Goal: Information Seeking & Learning: Learn about a topic

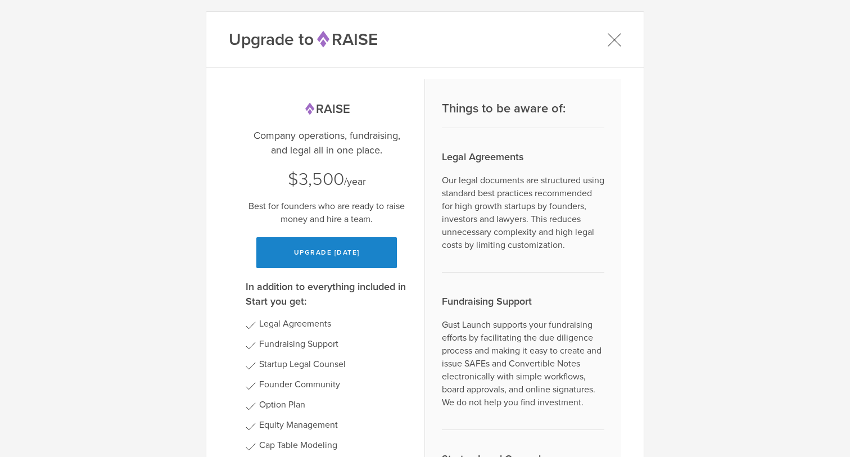
click at [614, 35] on icon at bounding box center [614, 40] width 14 height 14
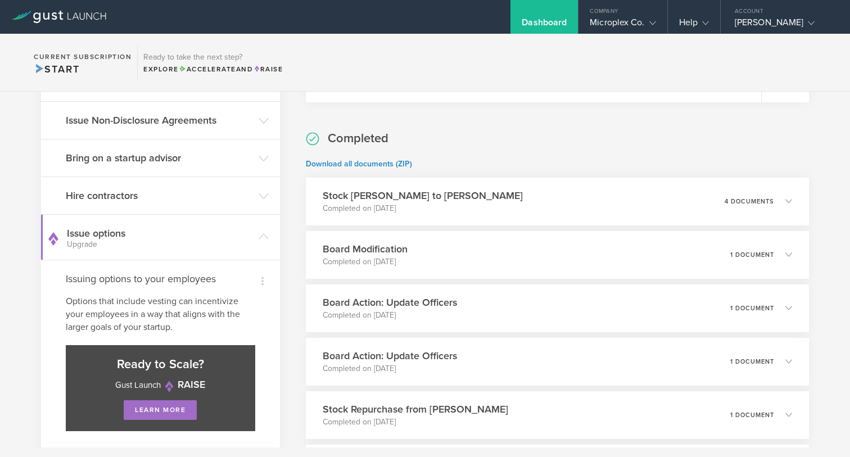
scroll to position [436, 0]
click at [606, 208] on div "Stock Grant to Benjamin Boruchowitz Completed on Oct 1, 2021 4 documents" at bounding box center [557, 202] width 513 height 49
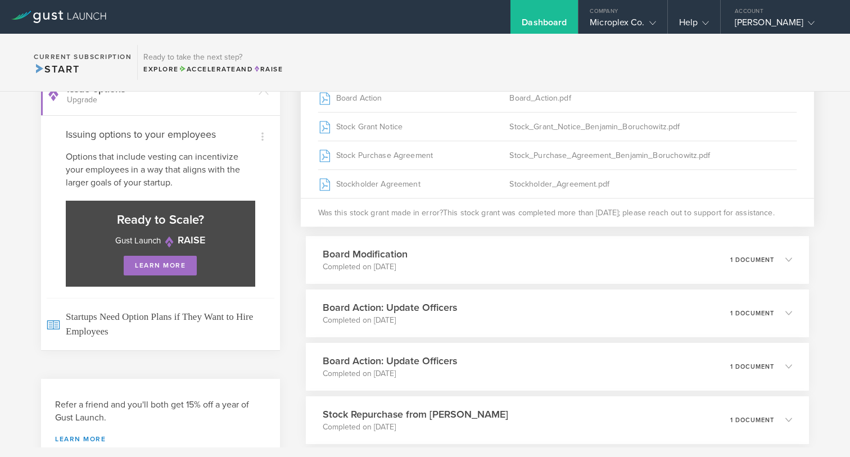
scroll to position [582, 0]
click at [288, 276] on div "What's next? Compliance Team Fundraising Building a team is integral to the suc…" at bounding box center [425, 312] width 850 height 1257
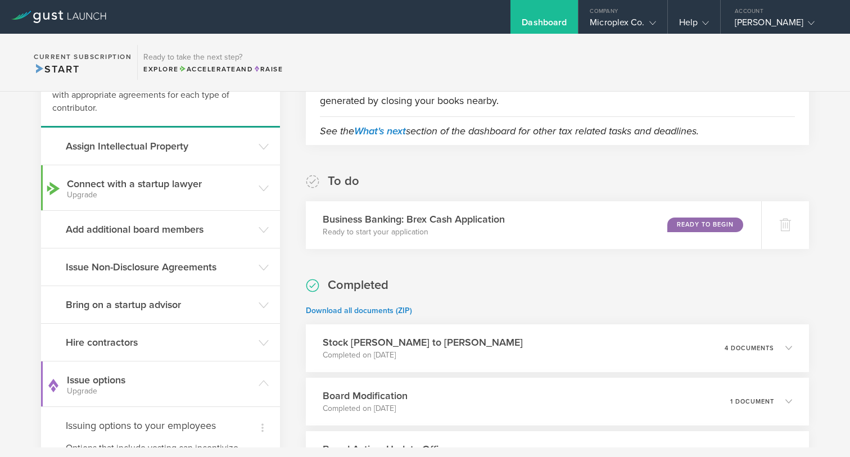
scroll to position [281, 0]
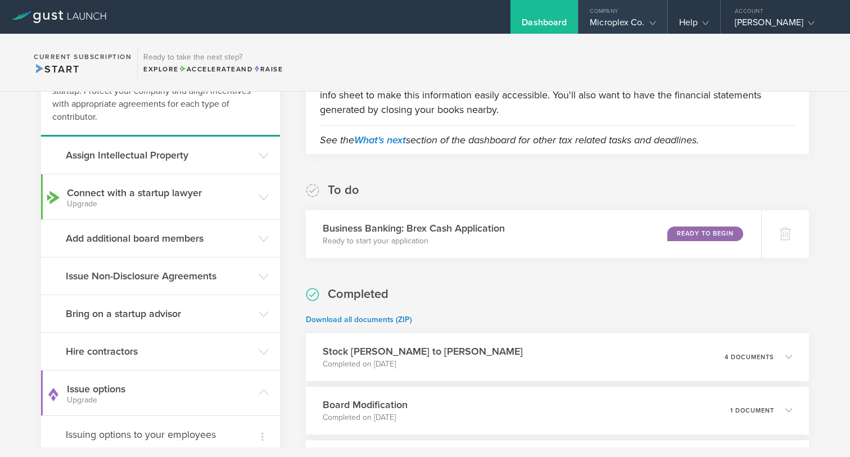
click at [634, 11] on div "Company" at bounding box center [622, 8] width 88 height 17
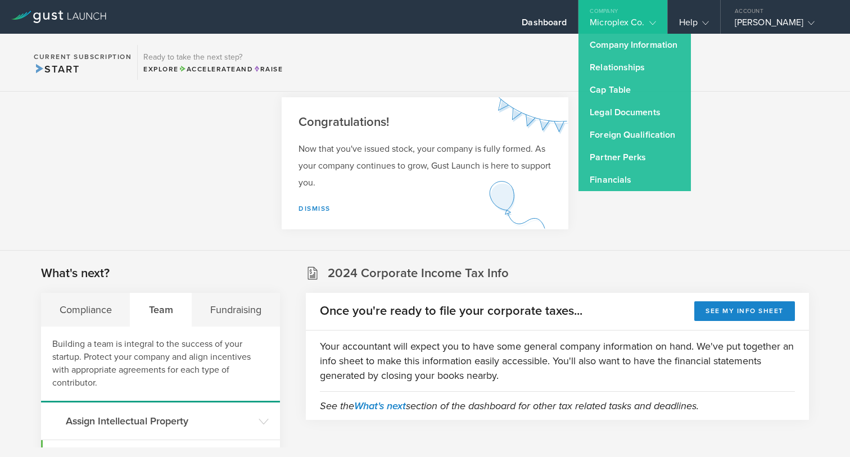
scroll to position [0, 0]
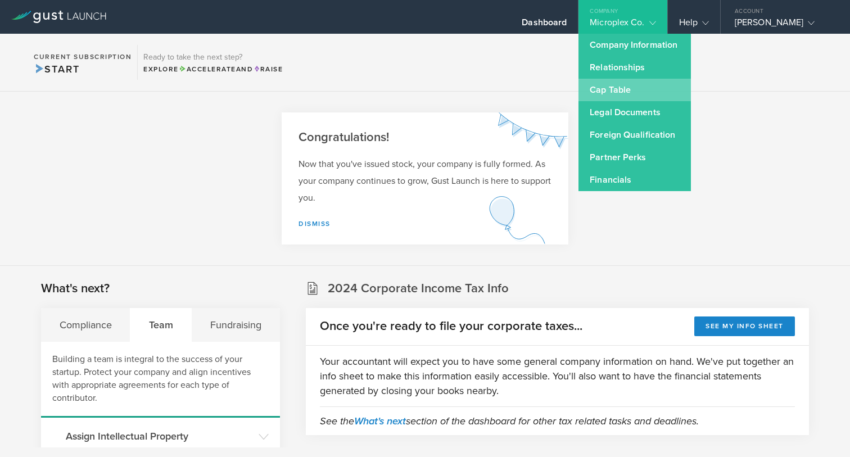
click at [613, 86] on link "Cap Table" at bounding box center [634, 90] width 112 height 22
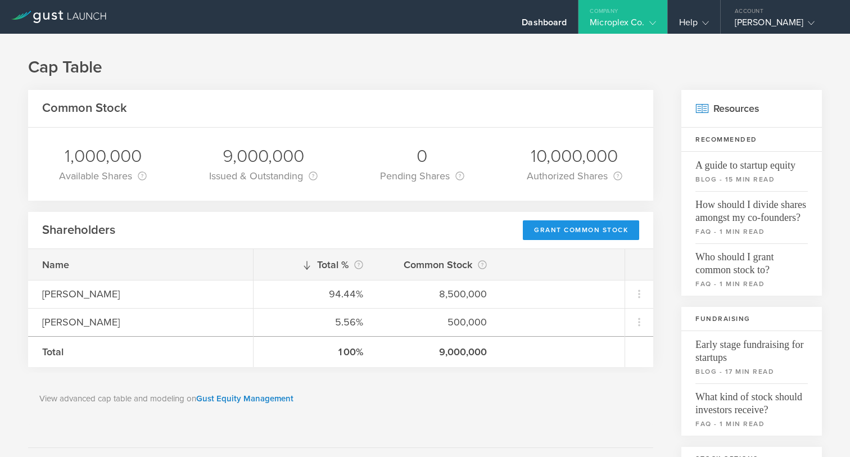
click at [550, 226] on div "Grant Common Stock" at bounding box center [581, 230] width 116 height 20
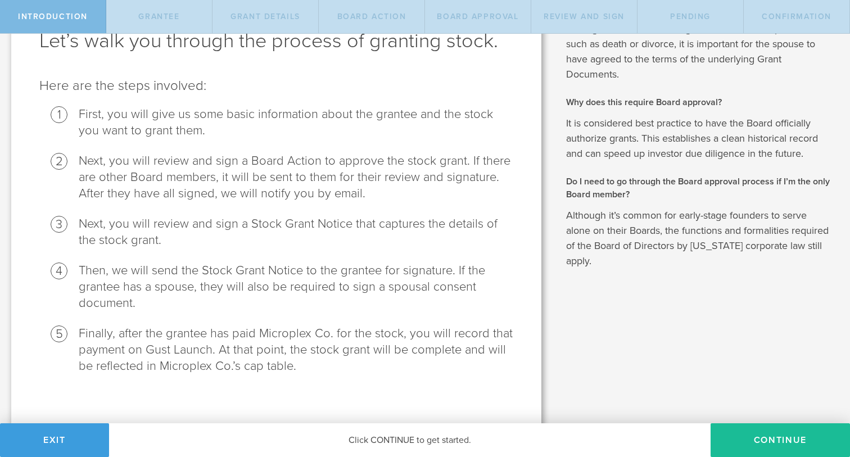
scroll to position [80, 0]
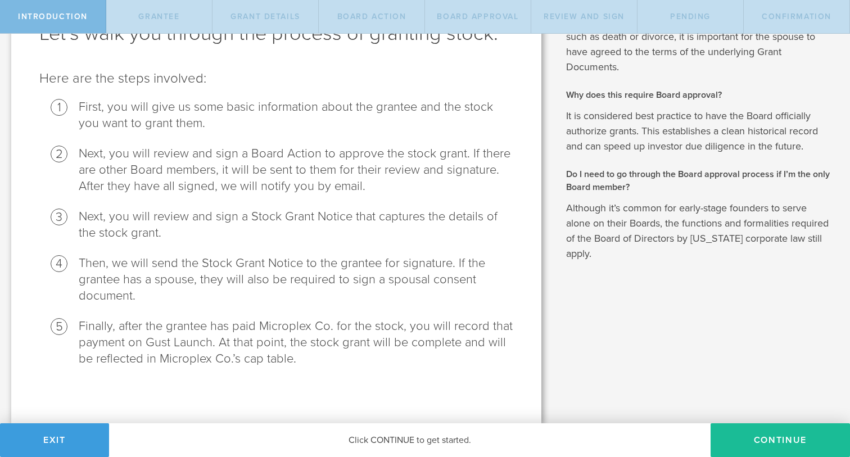
click at [433, 187] on li "Next, you will review and sign a Board Action to approve the stock grant. If th…" at bounding box center [296, 170] width 434 height 49
click at [763, 436] on button "Continue" at bounding box center [779, 440] width 139 height 34
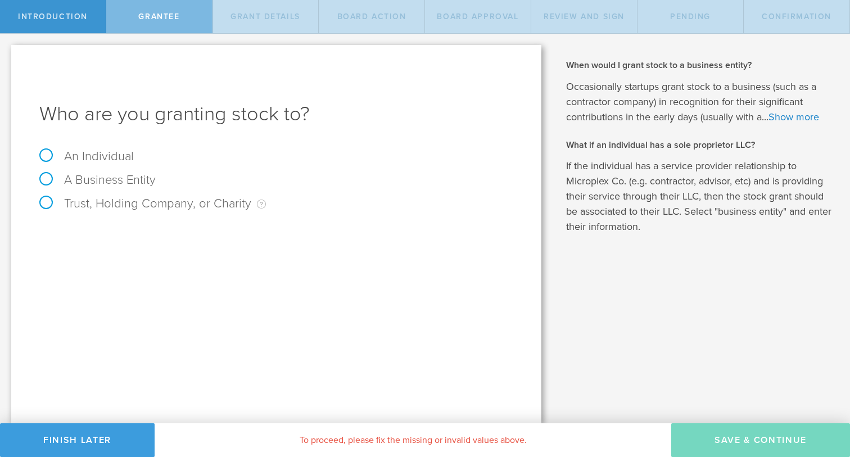
click at [44, 164] on div "An Individual" at bounding box center [276, 162] width 474 height 24
click at [44, 158] on label "An Individual" at bounding box center [86, 156] width 94 height 15
click at [7, 52] on input "An Individual" at bounding box center [3, 43] width 7 height 18
radio input "true"
click at [301, 233] on input "text" at bounding box center [318, 234] width 389 height 17
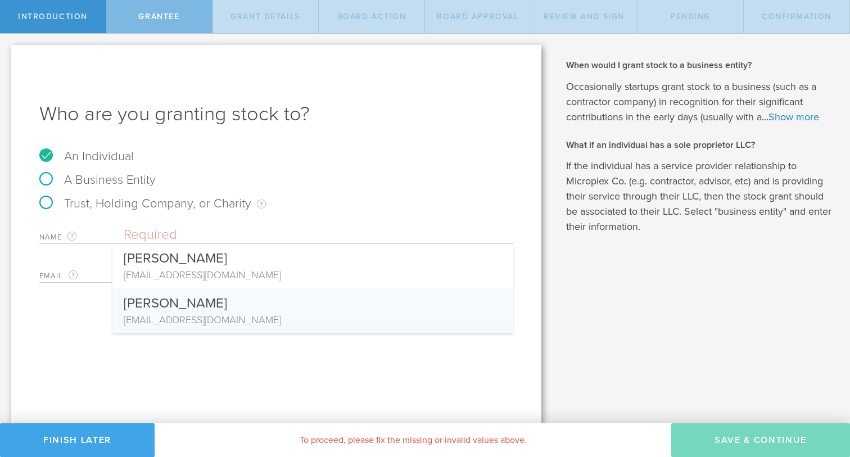
click at [92, 432] on button "Finish Later" at bounding box center [77, 440] width 155 height 34
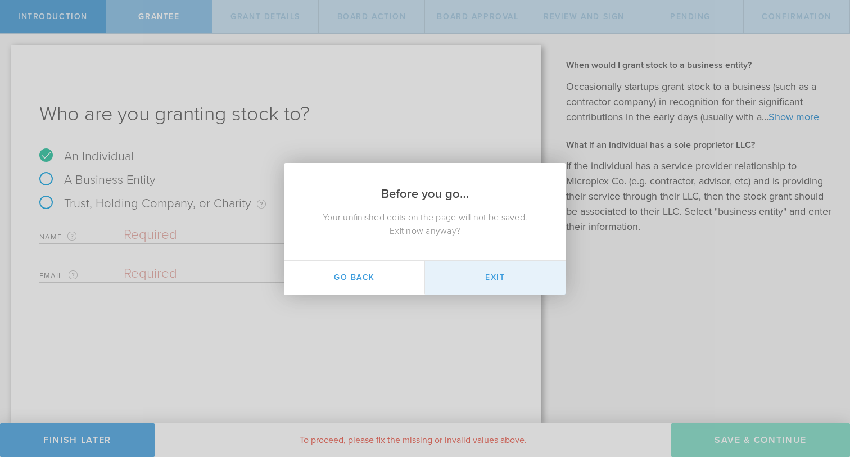
click at [477, 266] on button "Exit" at bounding box center [495, 278] width 140 height 34
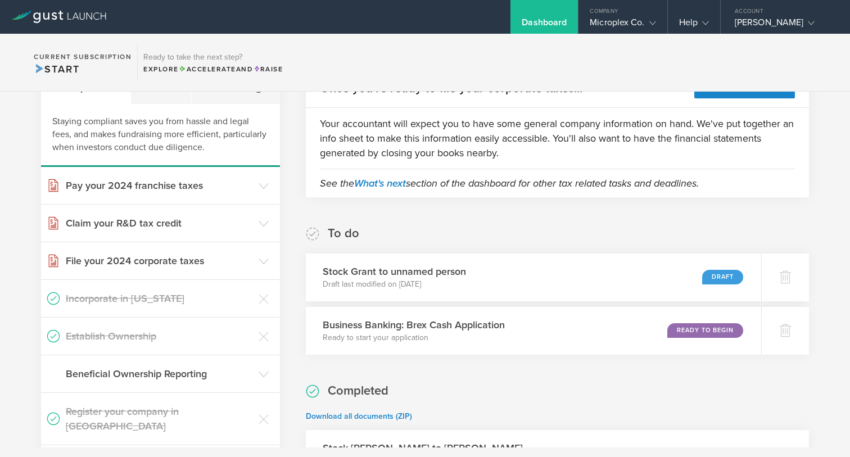
scroll to position [242, 0]
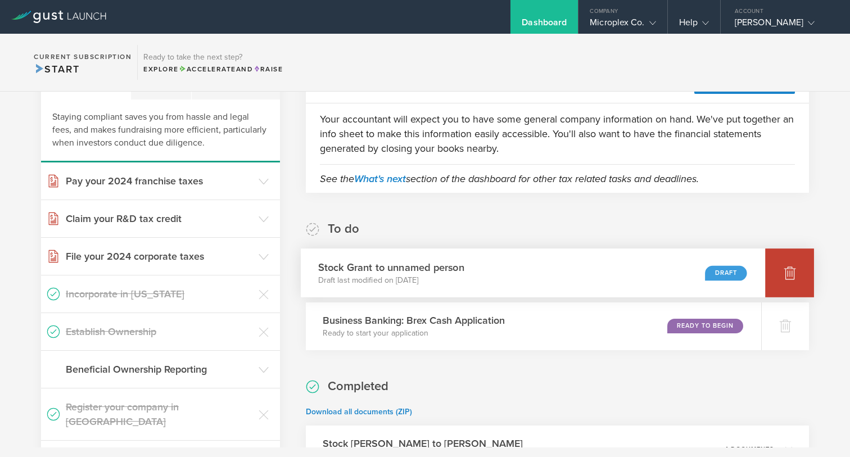
click at [790, 268] on icon at bounding box center [790, 273] width 12 height 11
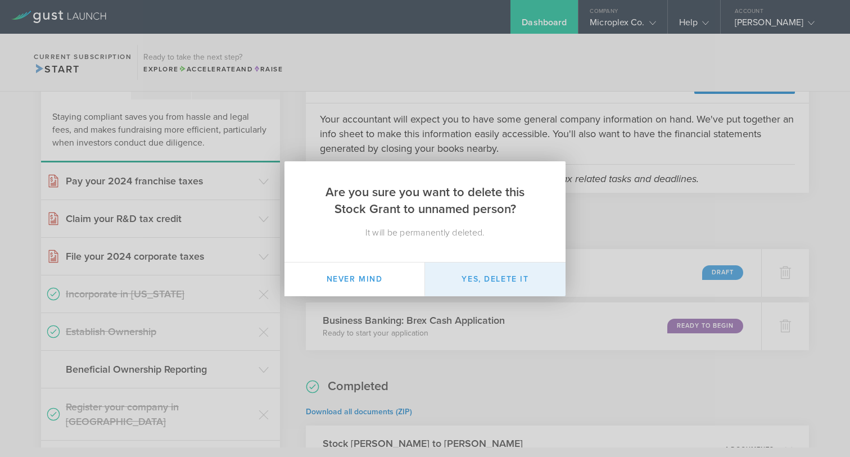
click at [468, 276] on button "Yes, delete it" at bounding box center [495, 279] width 140 height 34
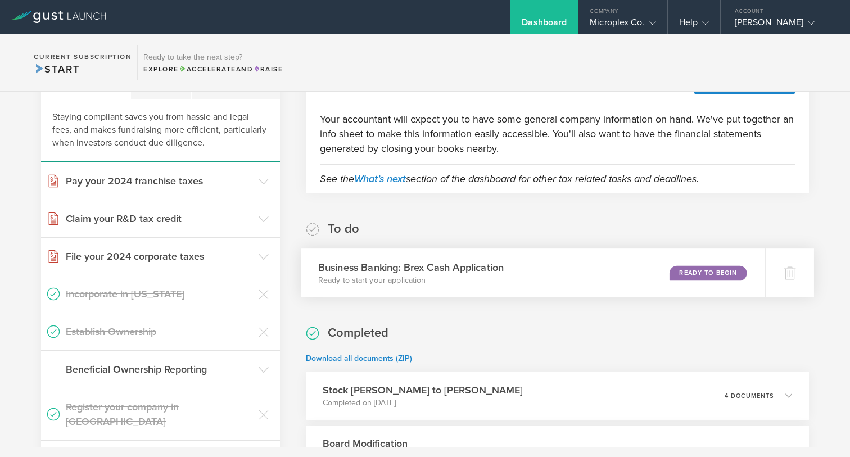
click at [478, 266] on h3 "Business Banking: Brex Cash Application" at bounding box center [410, 267] width 185 height 15
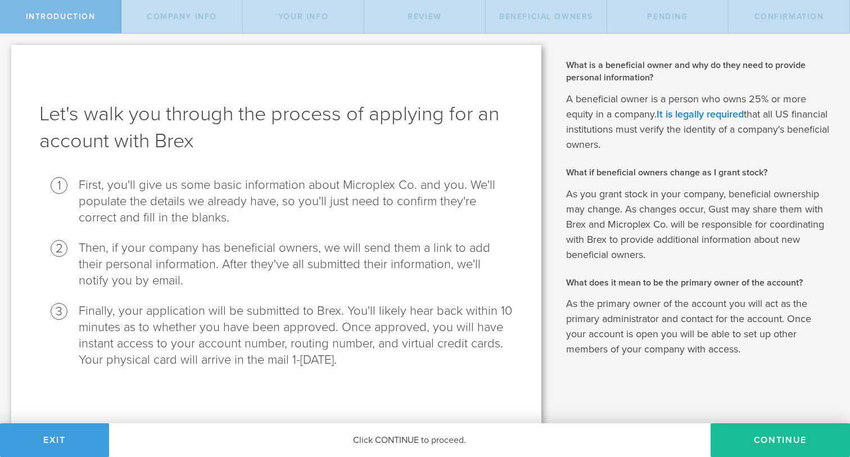
scroll to position [1, 0]
click at [51, 445] on button "Exit" at bounding box center [54, 440] width 109 height 34
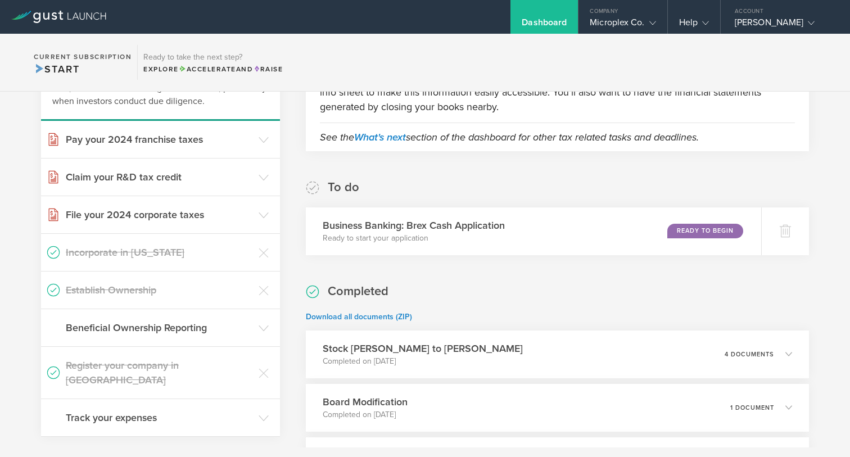
scroll to position [287, 0]
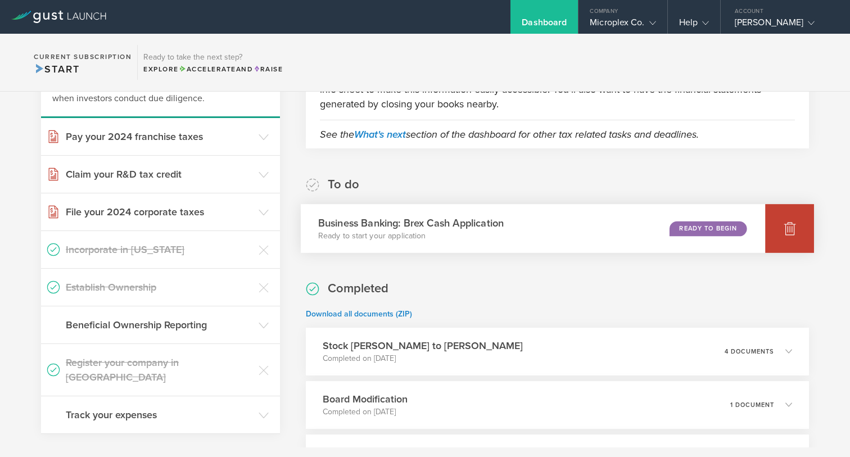
click at [783, 227] on icon at bounding box center [789, 227] width 13 height 13
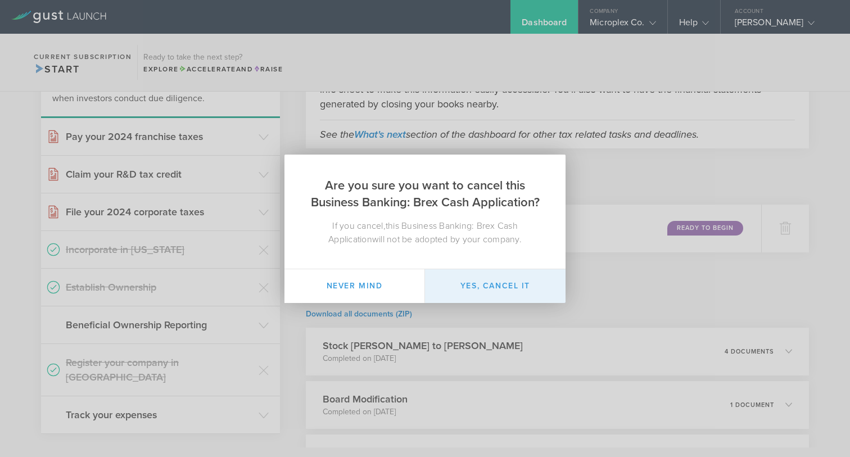
click at [506, 291] on button "Yes, cancel it" at bounding box center [495, 286] width 140 height 34
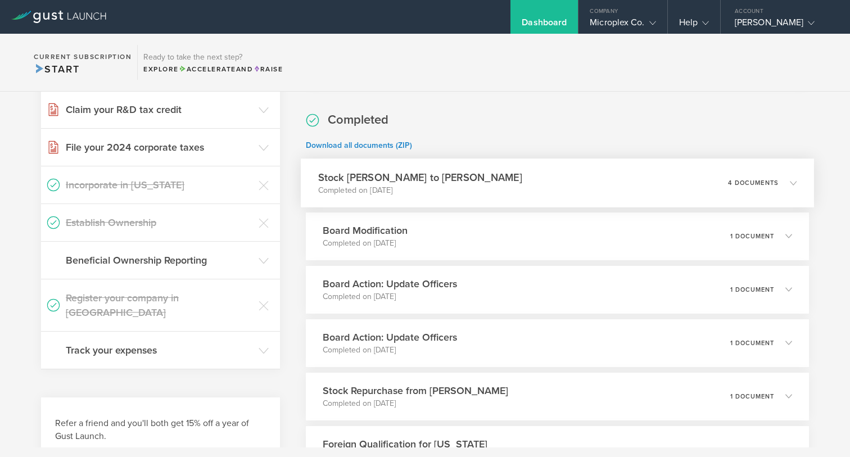
scroll to position [353, 0]
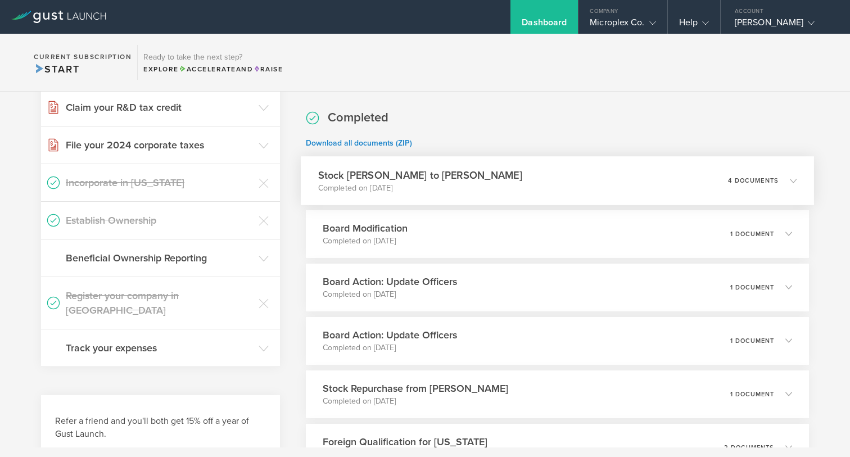
click at [609, 184] on div "Stock Grant to [PERSON_NAME] Completed on [DATE] 4 documents" at bounding box center [557, 180] width 513 height 49
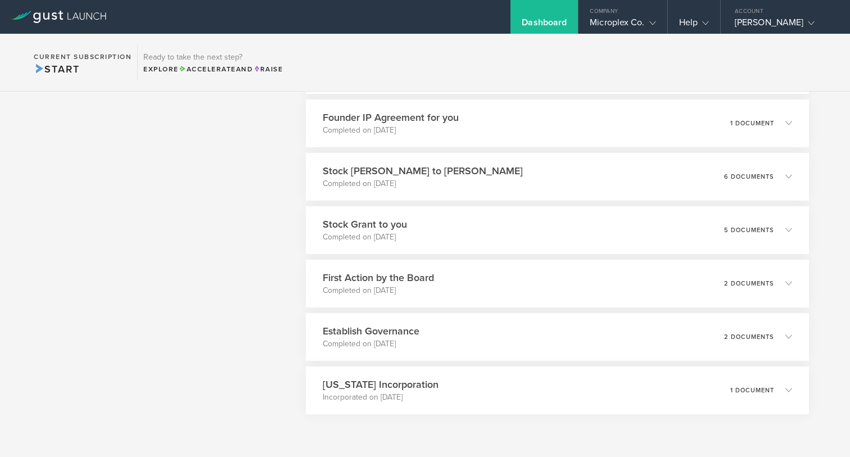
scroll to position [932, 0]
click at [590, 174] on div "Stock [PERSON_NAME] to [PERSON_NAME] Completed on [DATE] 6 documents" at bounding box center [557, 178] width 513 height 49
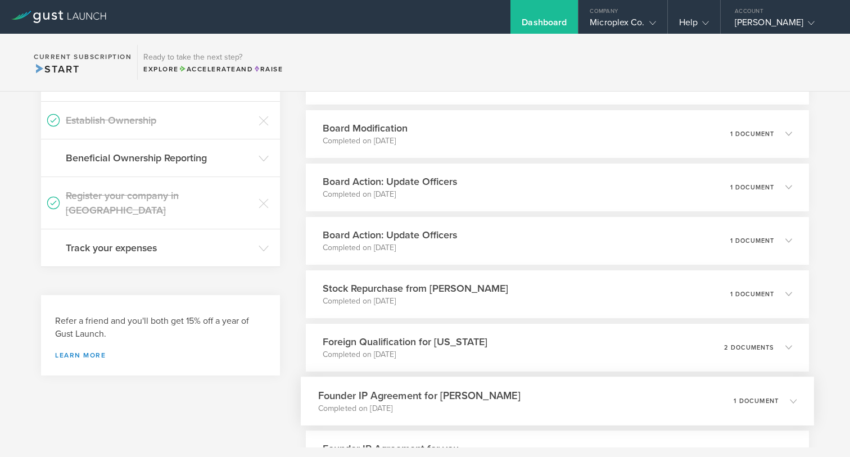
scroll to position [452, 0]
click at [550, 288] on div "Stock Repurchase from [PERSON_NAME] Completed on [DATE] 1 document" at bounding box center [557, 295] width 513 height 49
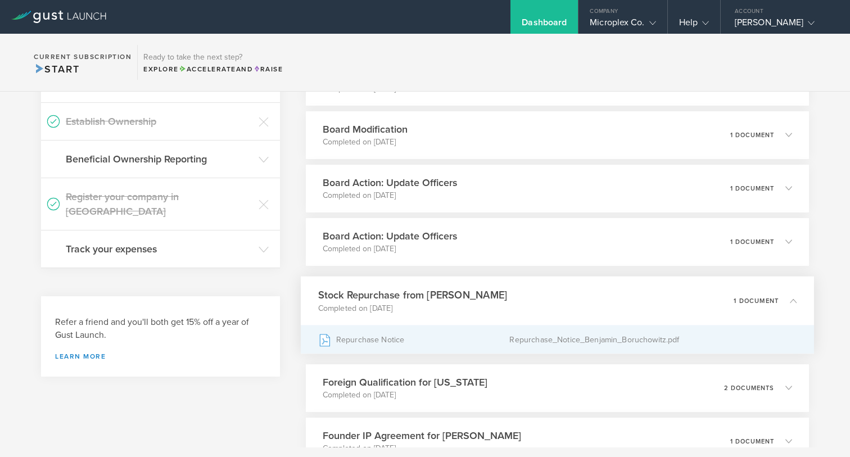
click at [398, 334] on div "Repurchase Notice" at bounding box center [414, 339] width 192 height 28
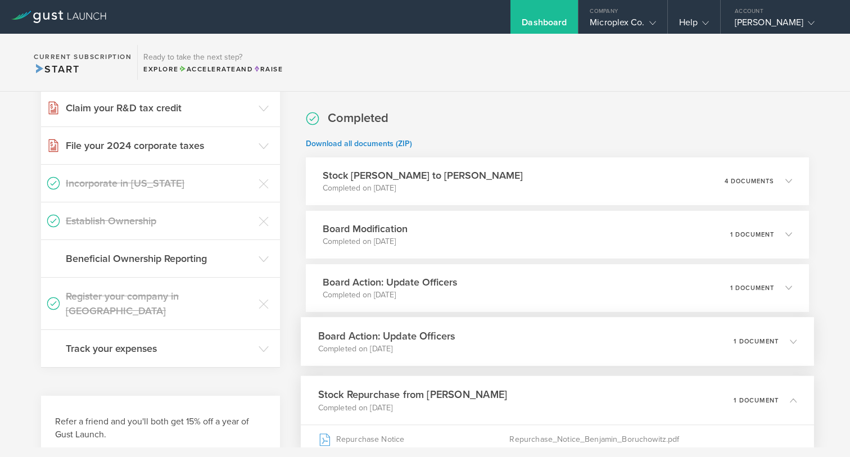
scroll to position [351, 0]
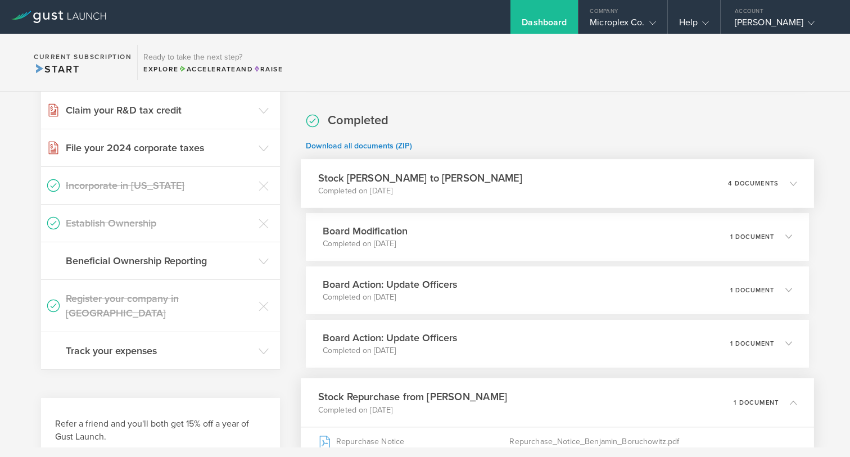
click at [450, 181] on h3 "Stock [PERSON_NAME] to [PERSON_NAME]" at bounding box center [420, 177] width 204 height 15
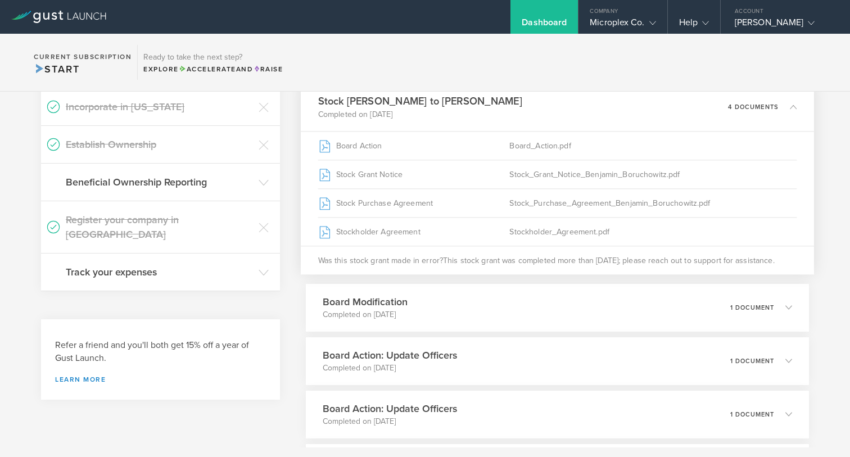
scroll to position [430, 0]
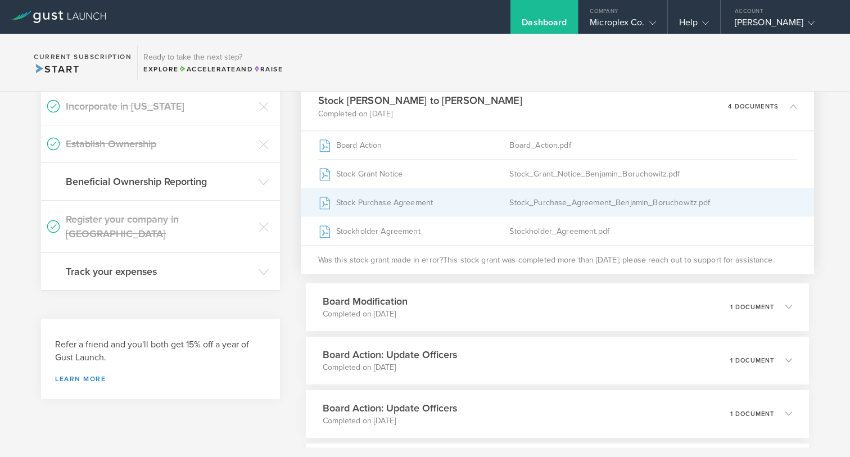
click at [425, 204] on div "Stock Purchase Agreement" at bounding box center [414, 202] width 192 height 28
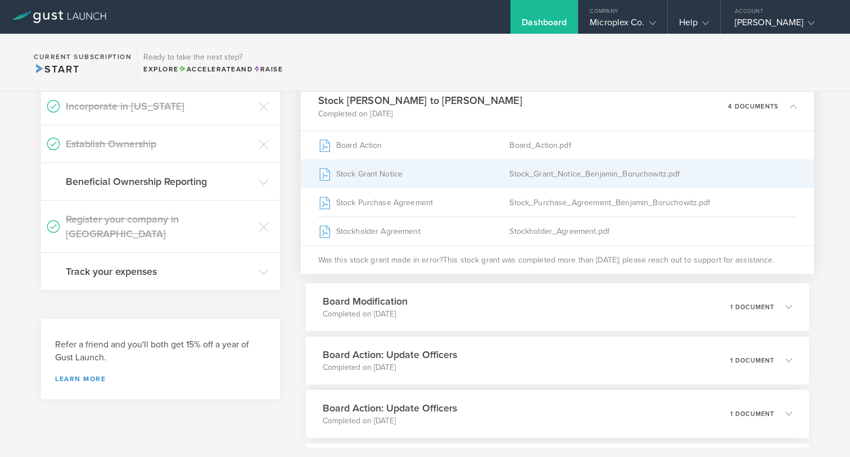
click at [436, 171] on div "Stock Grant Notice" at bounding box center [414, 174] width 192 height 28
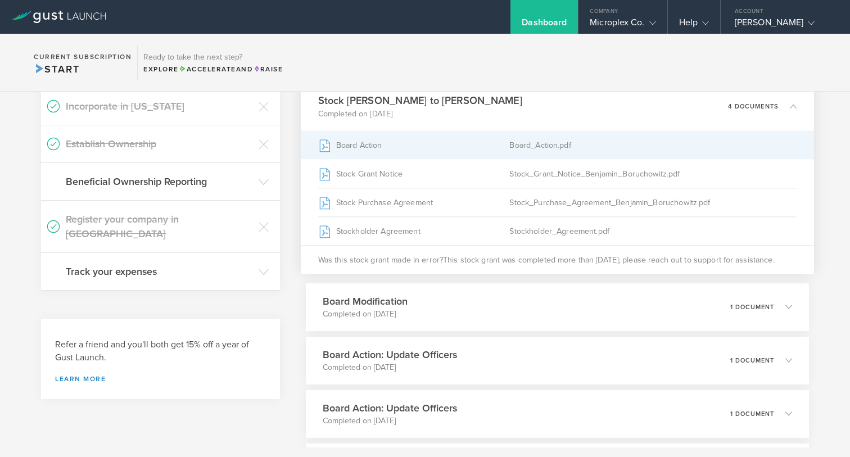
click at [462, 142] on div "Board Action" at bounding box center [414, 145] width 192 height 28
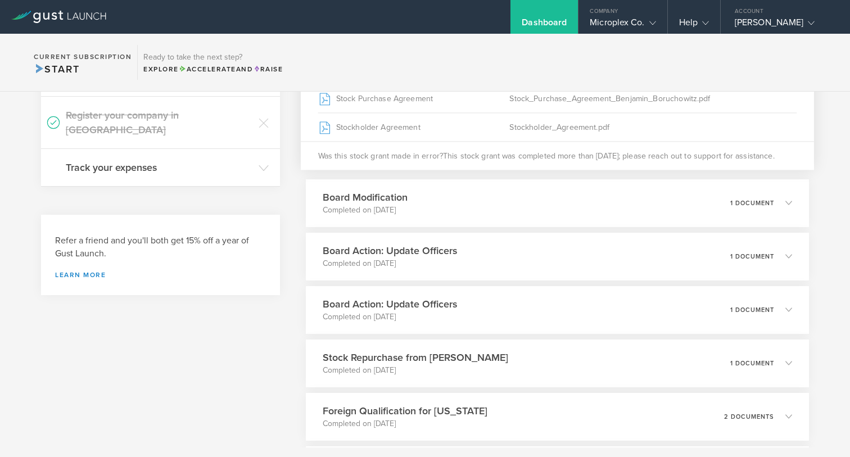
scroll to position [534, 0]
click at [404, 194] on h3 "Board Modification" at bounding box center [361, 196] width 87 height 15
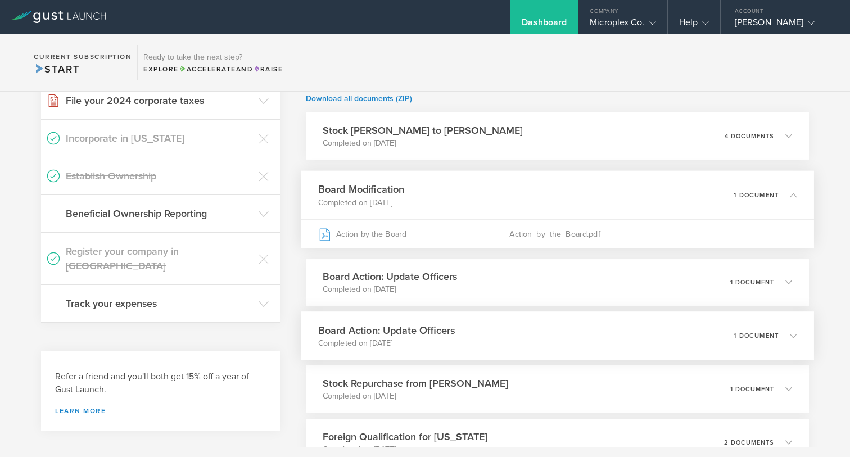
scroll to position [405, 0]
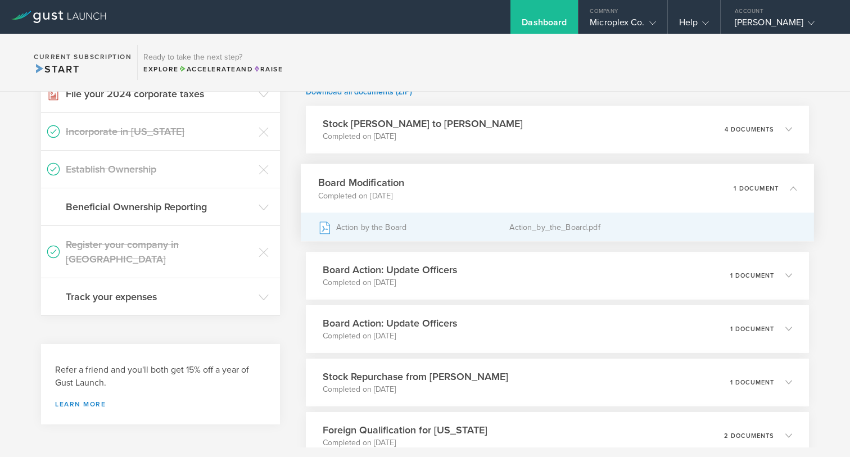
click at [397, 219] on div "Action by the Board" at bounding box center [414, 227] width 192 height 28
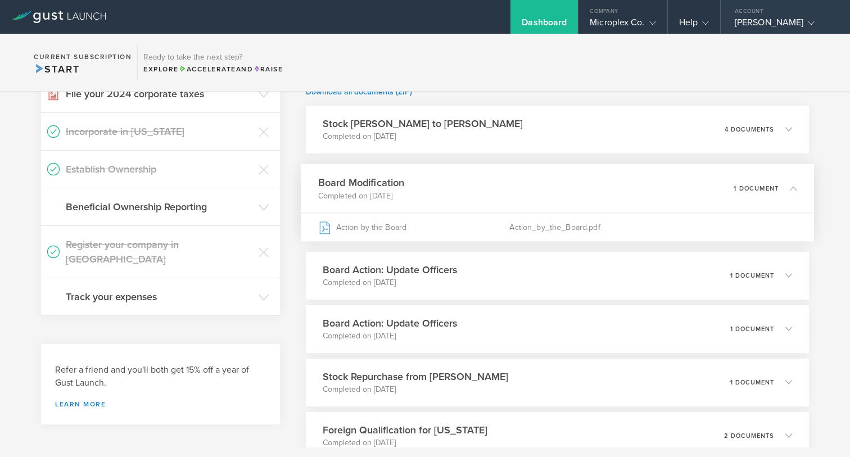
click at [754, 31] on div "[PERSON_NAME]" at bounding box center [782, 25] width 96 height 17
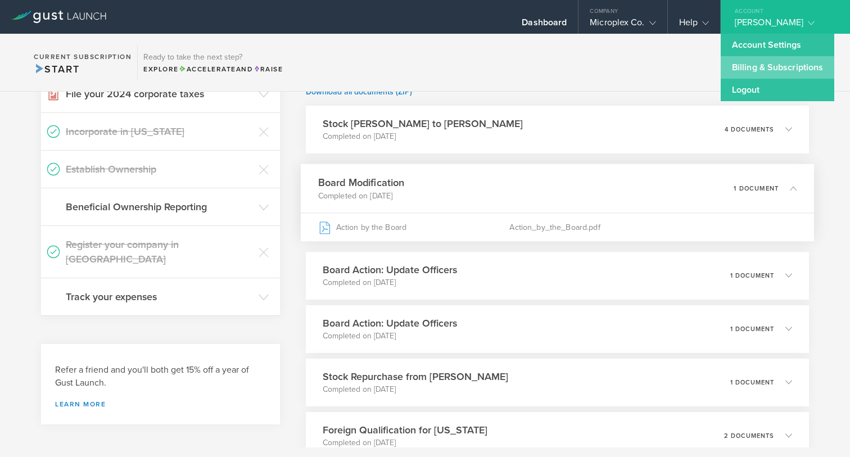
click at [742, 67] on link "Billing & Subscriptions" at bounding box center [777, 67] width 114 height 22
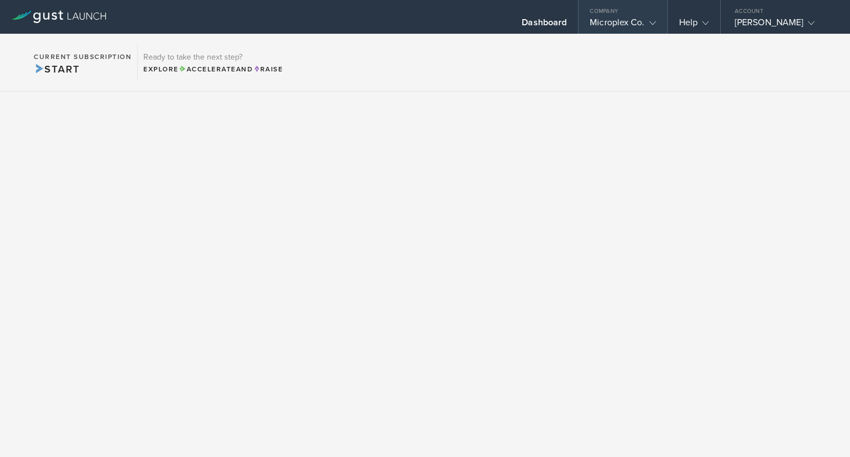
click at [637, 25] on div "Microplex Co." at bounding box center [622, 25] width 66 height 17
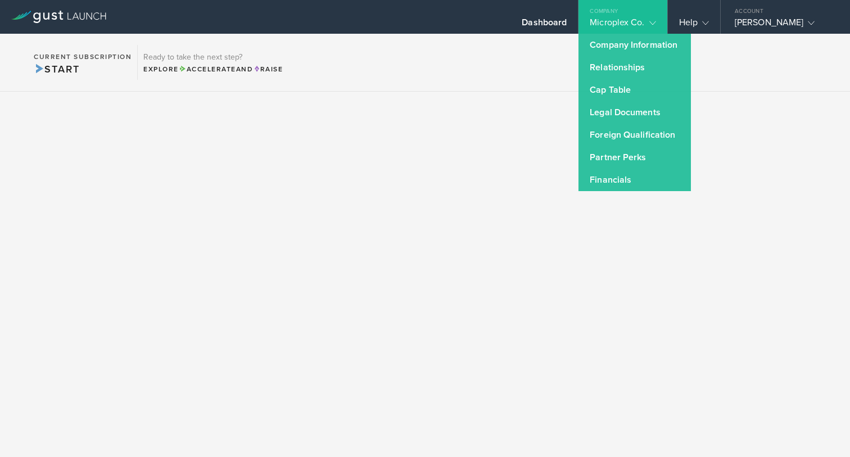
click at [440, 63] on section "Current Subscription Start Ready to take the next step? Explore Accelerate and …" at bounding box center [425, 63] width 850 height 58
